Goal: Transaction & Acquisition: Purchase product/service

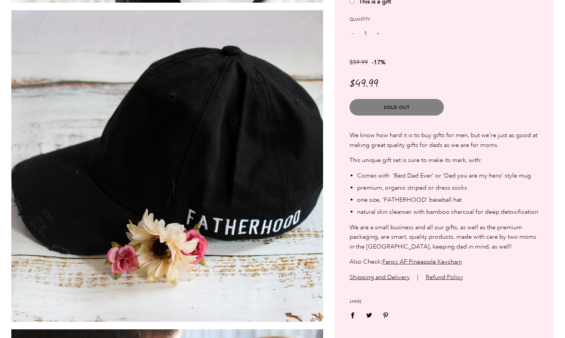
scroll to position [1013, 0]
